Goal: Task Accomplishment & Management: Manage account settings

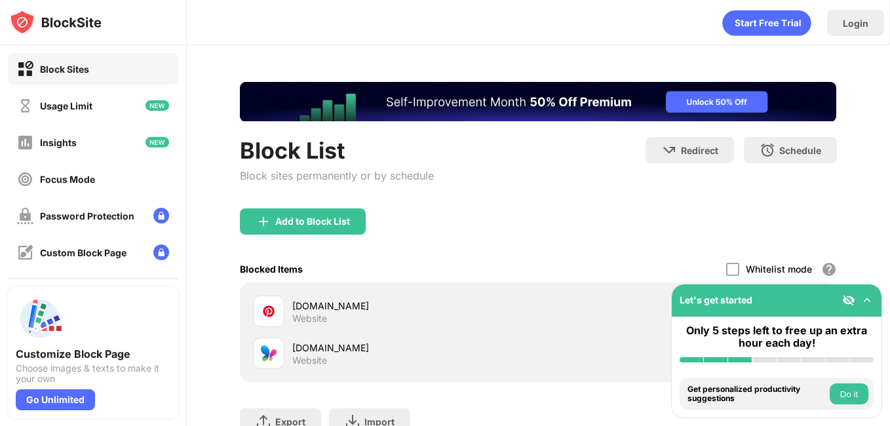
scroll to position [105, 0]
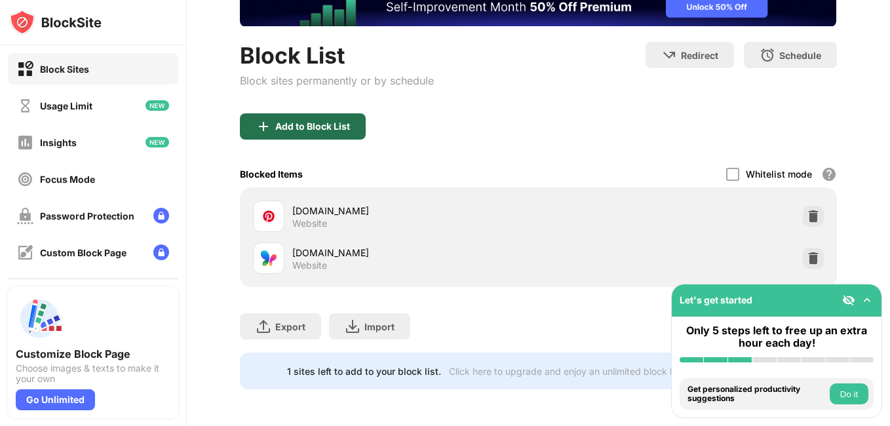
click at [297, 128] on div "Add to Block List" at bounding box center [303, 126] width 126 height 26
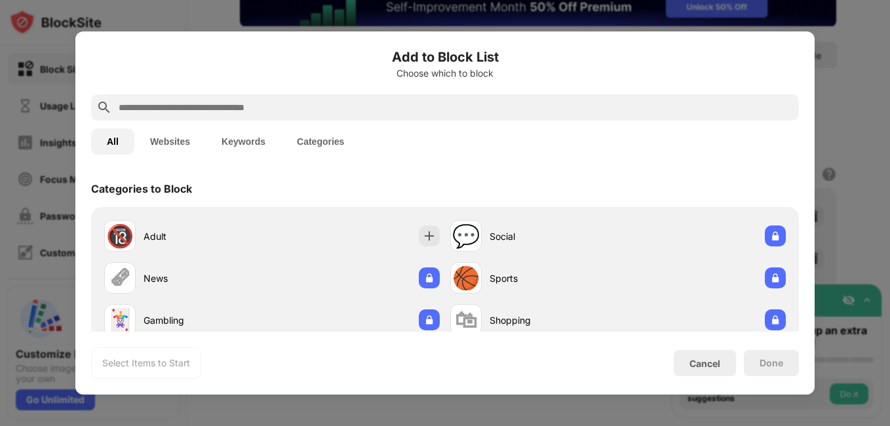
click at [276, 108] on input "text" at bounding box center [455, 108] width 676 height 16
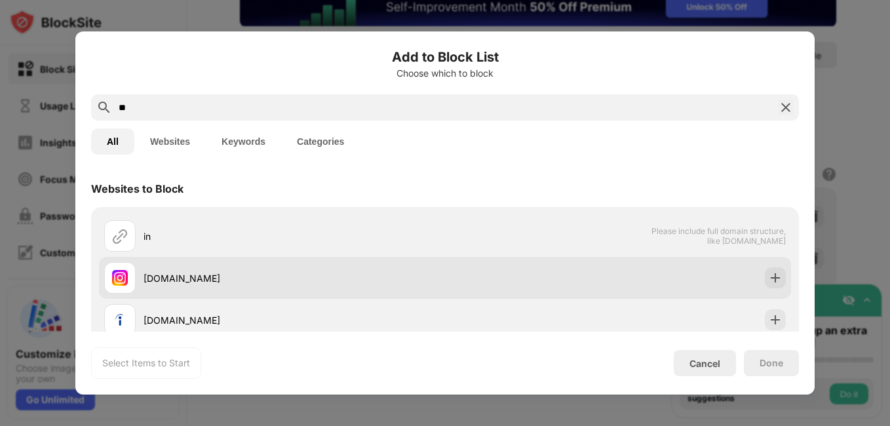
type input "**"
click at [227, 284] on div "[DOMAIN_NAME]" at bounding box center [293, 278] width 301 height 14
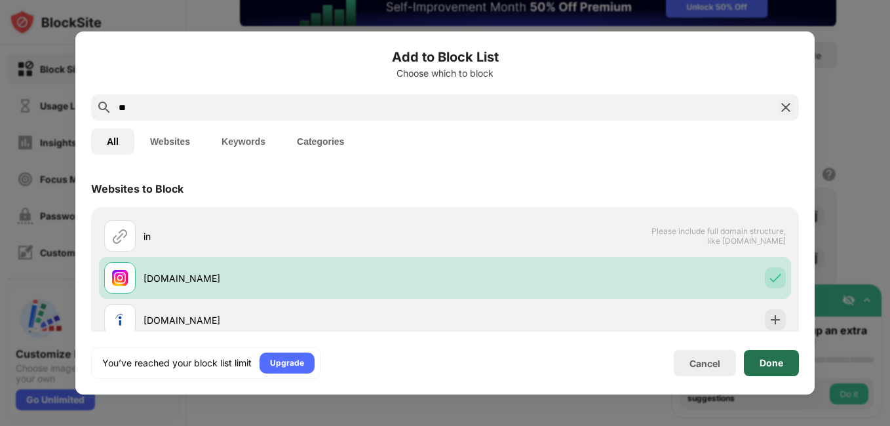
click at [771, 356] on div "Done" at bounding box center [770, 363] width 55 height 26
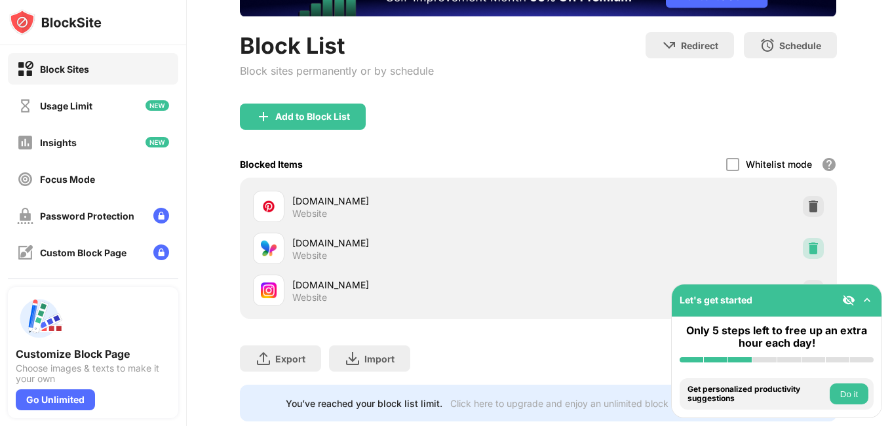
click at [811, 250] on div at bounding box center [812, 248] width 21 height 21
